Goal: Check status: Check status

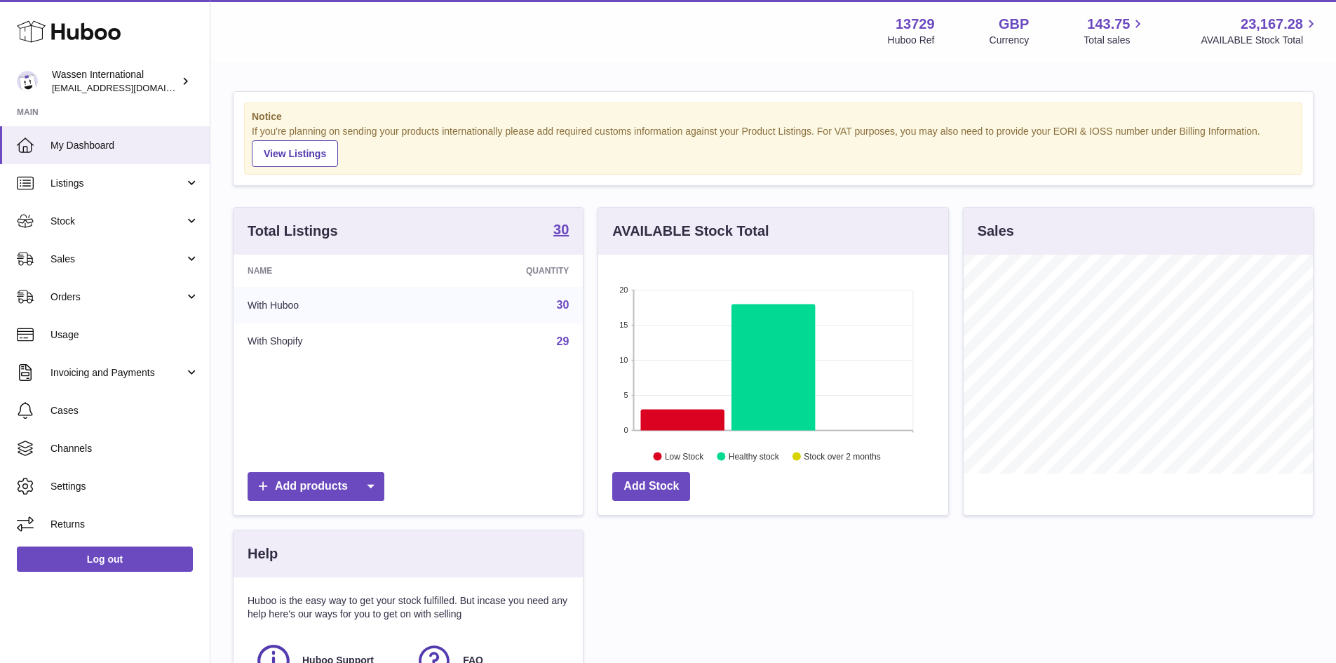
scroll to position [219, 350]
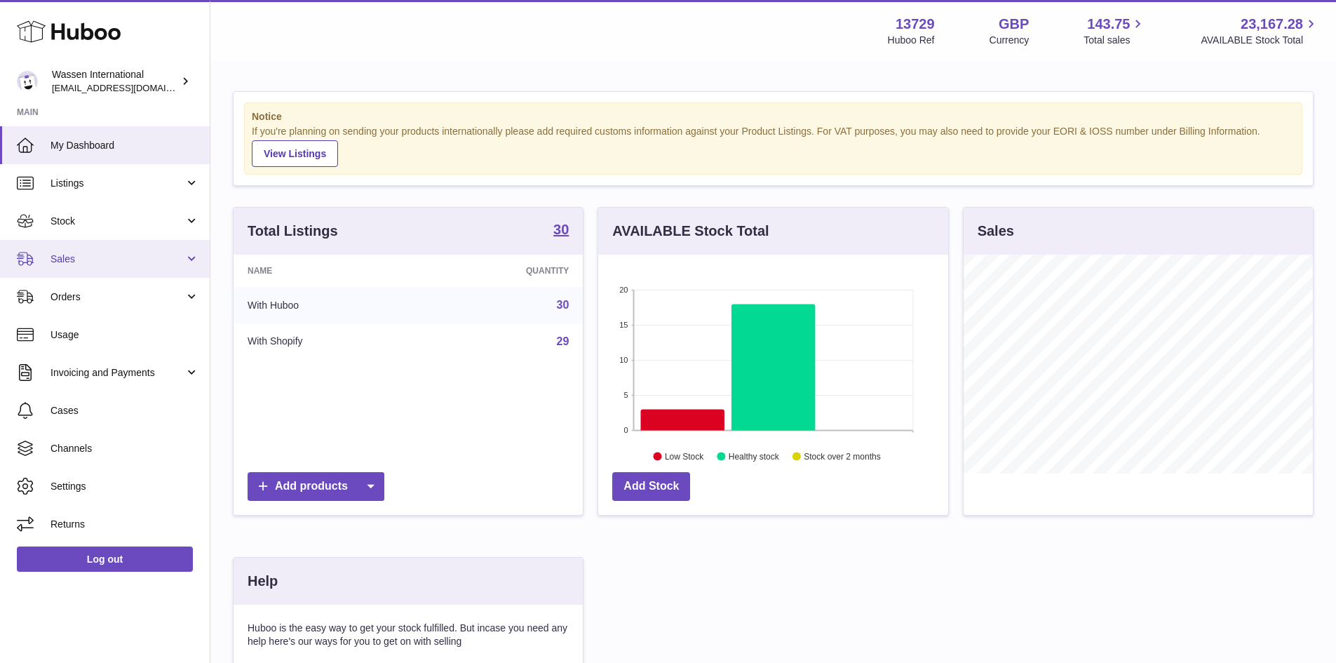
click at [100, 266] on link "Sales" at bounding box center [105, 259] width 210 height 38
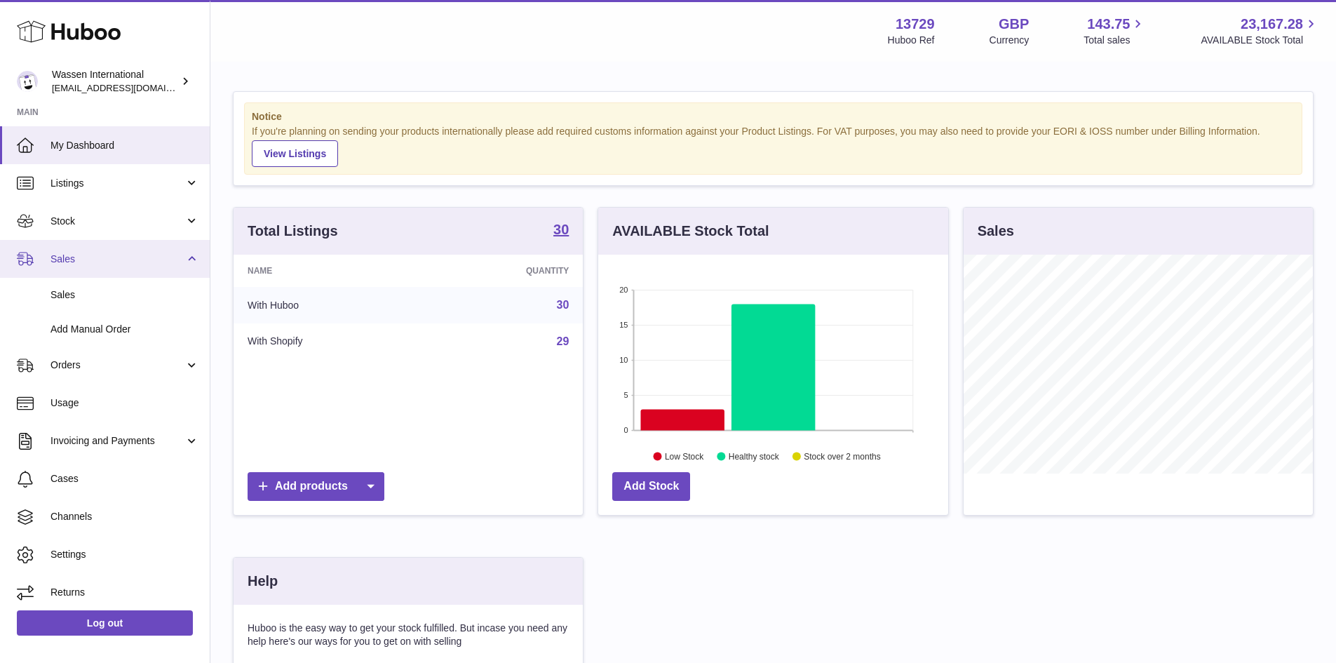
click at [108, 259] on span "Sales" at bounding box center [117, 258] width 134 height 13
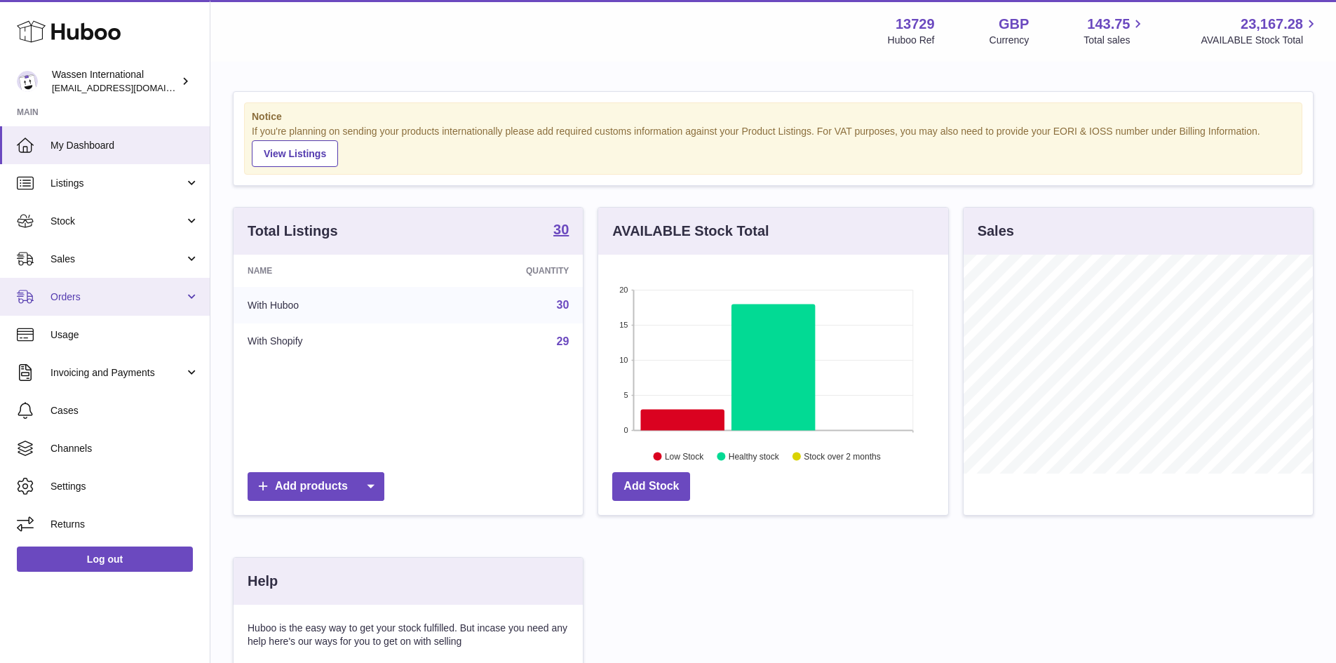
click at [106, 295] on span "Orders" at bounding box center [117, 296] width 134 height 13
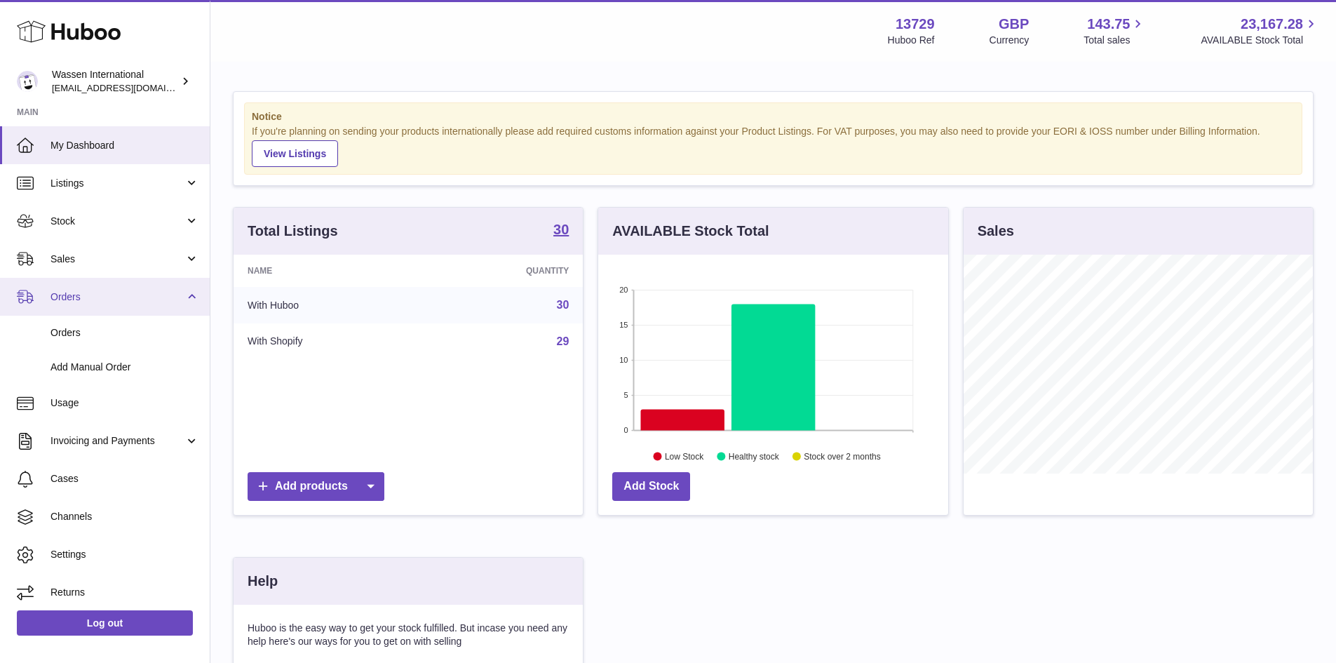
click at [126, 308] on link "Orders" at bounding box center [105, 297] width 210 height 38
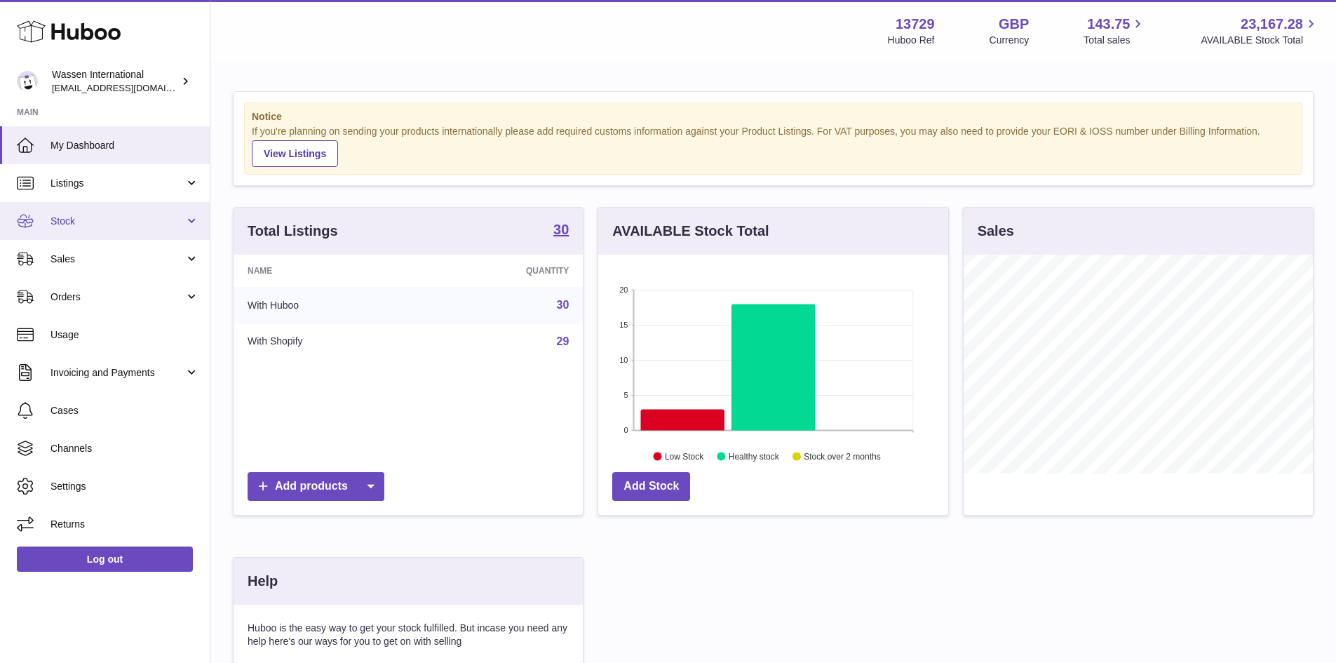
click at [144, 228] on link "Stock" at bounding box center [105, 221] width 210 height 38
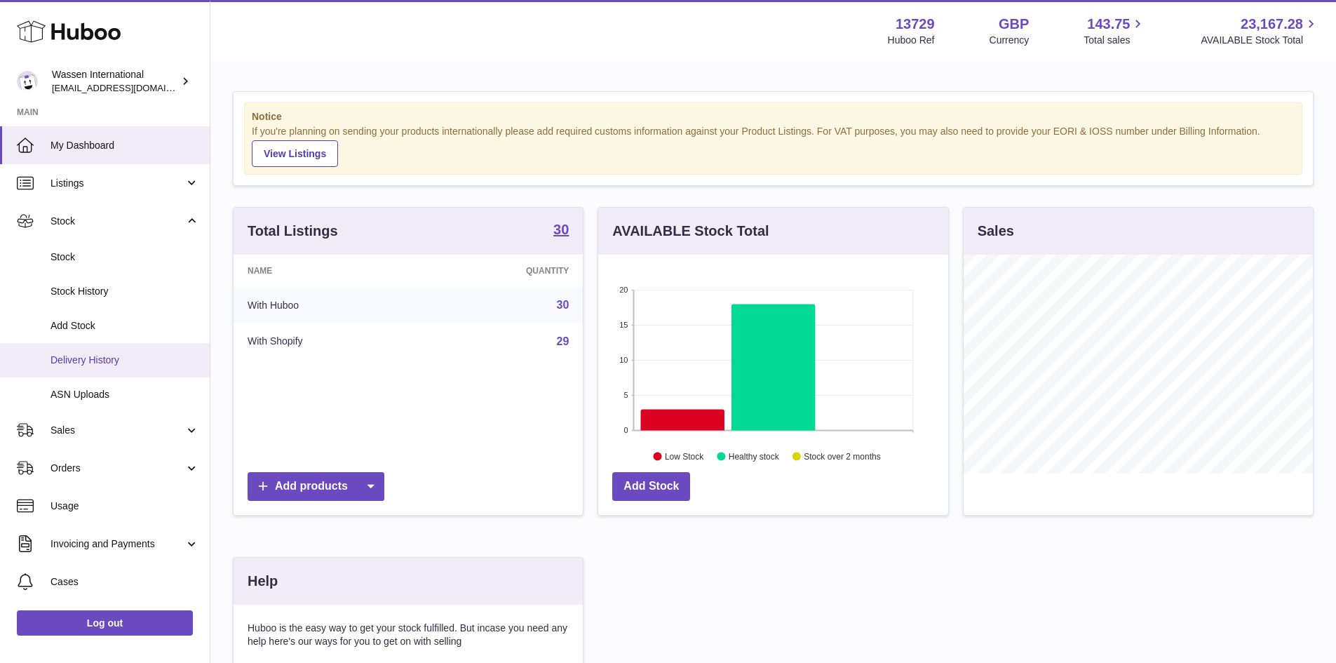
click at [105, 356] on span "Delivery History" at bounding box center [124, 359] width 149 height 13
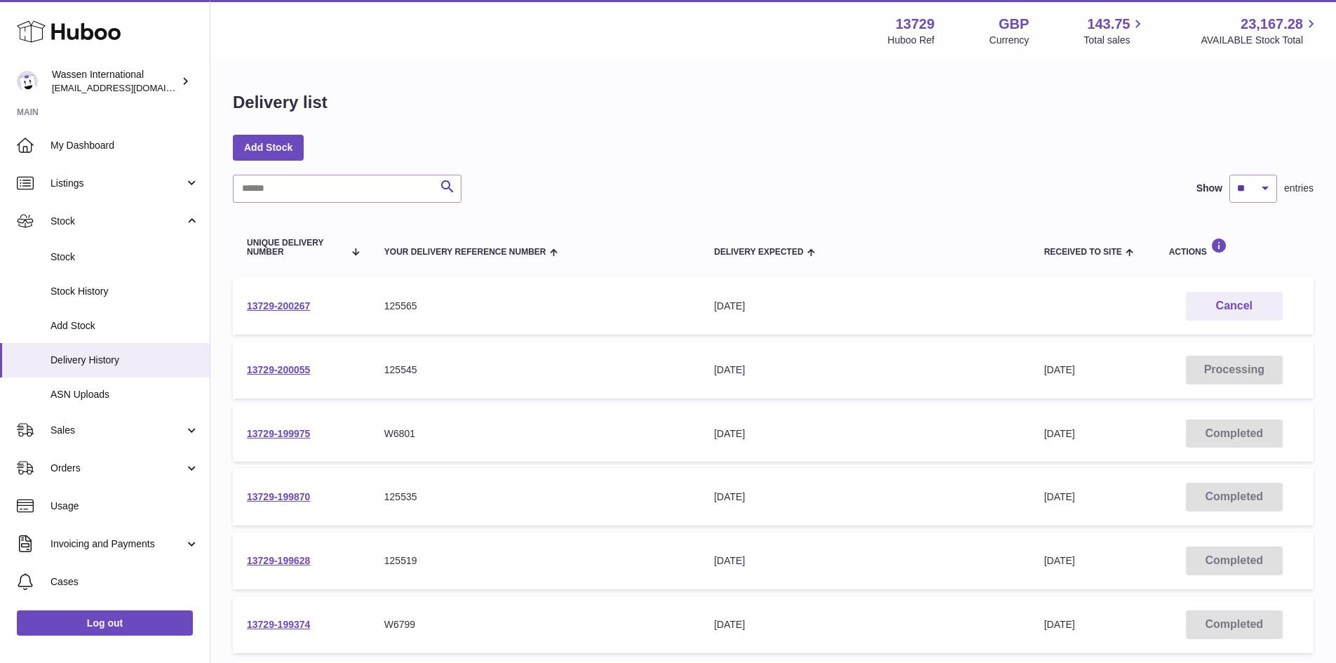
drag, startPoint x: 0, startPoint y: 0, endPoint x: 111, endPoint y: 376, distance: 391.8
drag, startPoint x: 111, startPoint y: 376, endPoint x: 362, endPoint y: 369, distance: 251.1
click at [363, 369] on td "13729-200055" at bounding box center [301, 369] width 137 height 57
click at [303, 368] on link "13729-200055" at bounding box center [278, 369] width 63 height 11
